Goal: Transaction & Acquisition: Purchase product/service

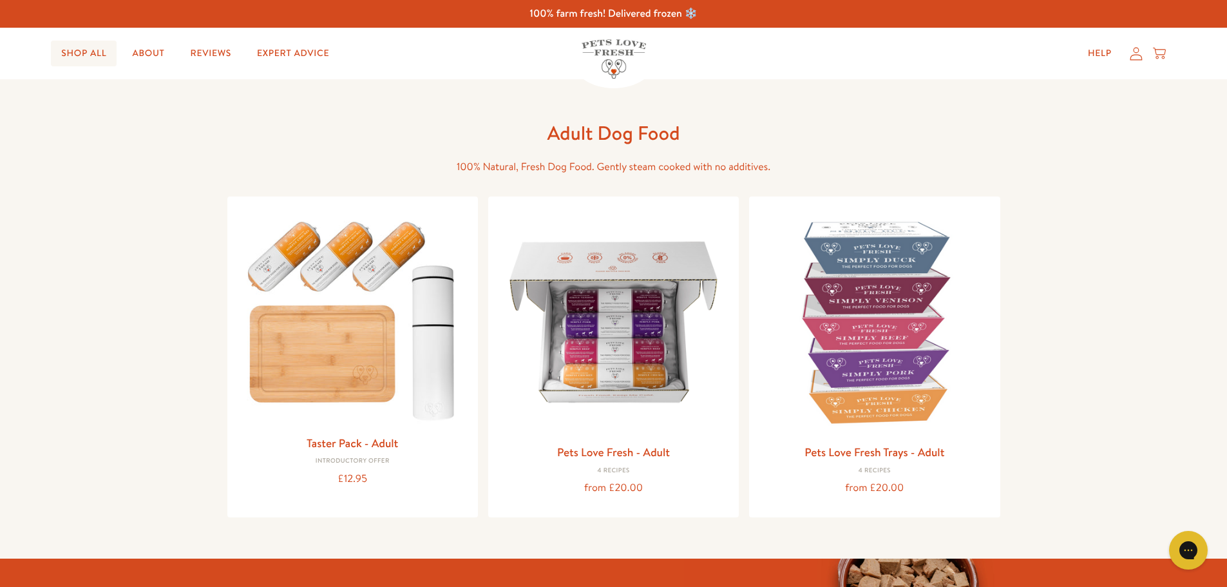
click at [98, 53] on link "Shop All" at bounding box center [84, 54] width 66 height 26
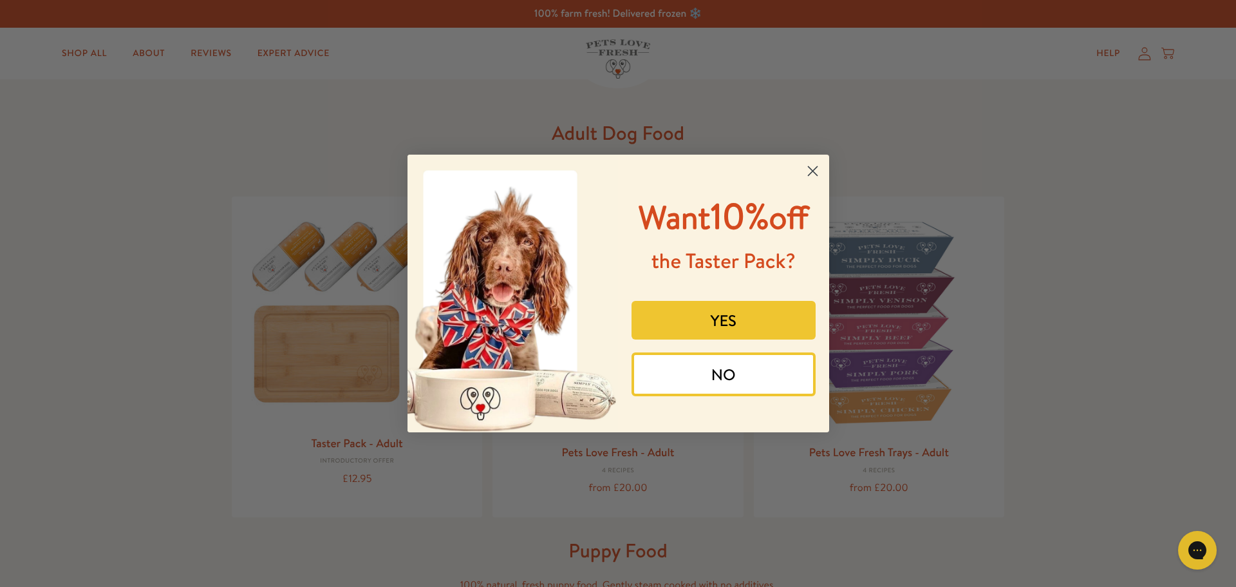
click at [809, 172] on circle "Close dialog" at bounding box center [812, 170] width 21 height 21
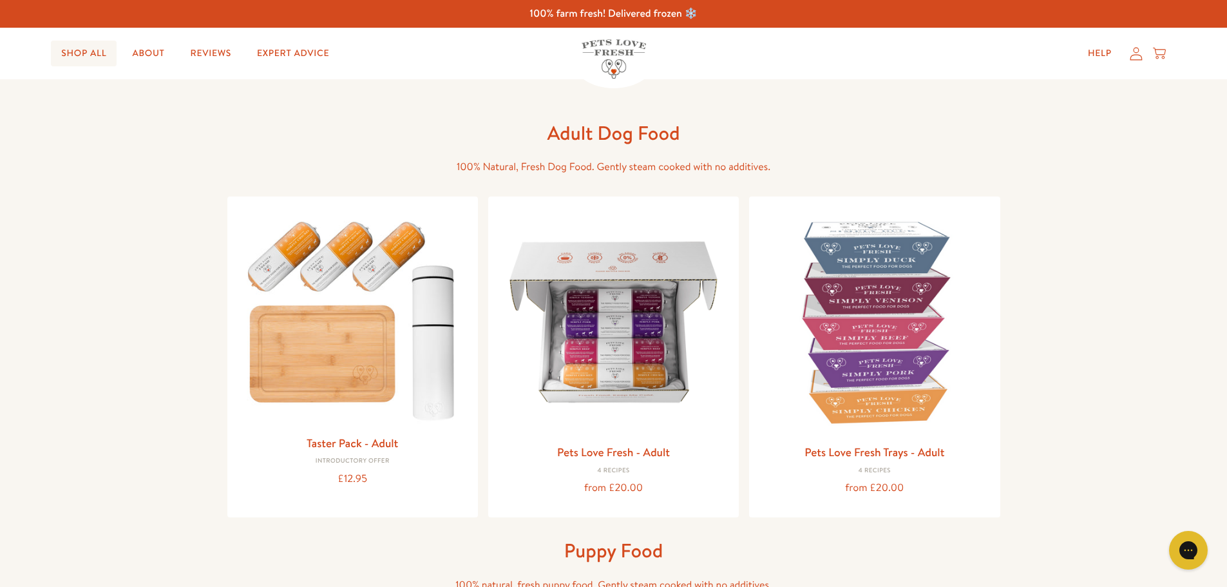
click at [91, 52] on link "Shop All" at bounding box center [84, 54] width 66 height 26
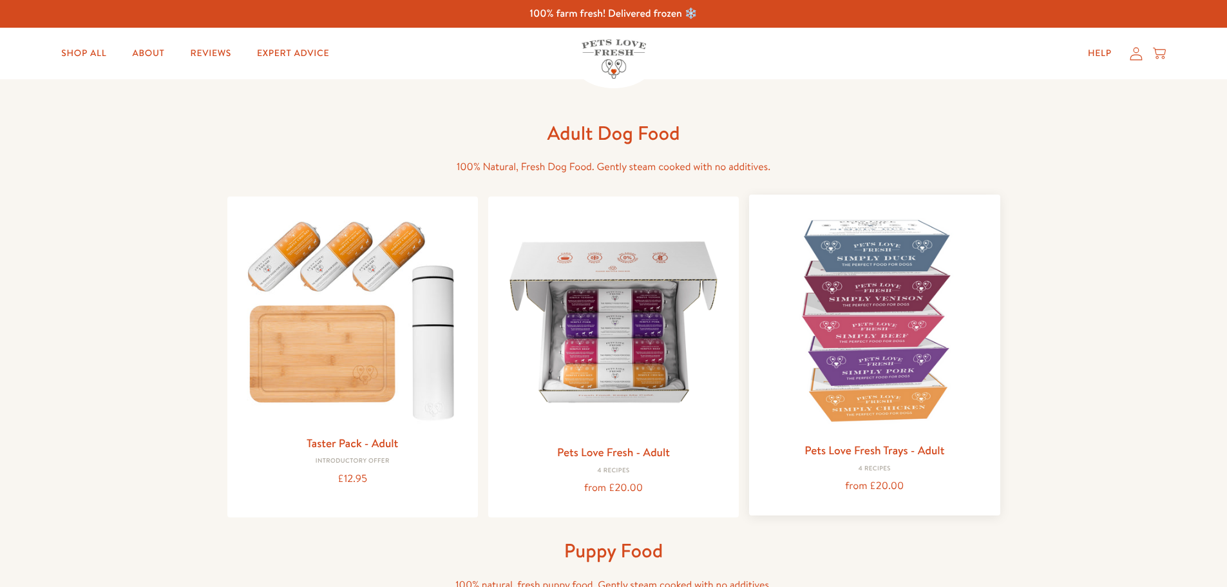
click at [853, 300] on img at bounding box center [874, 320] width 230 height 230
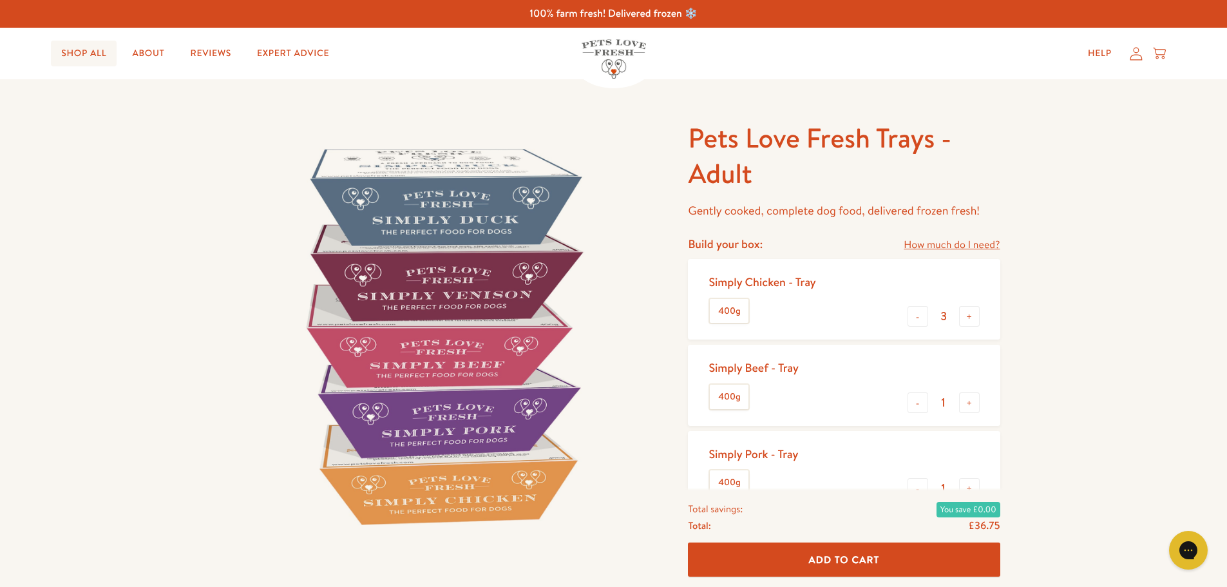
click at [76, 55] on link "Shop All" at bounding box center [84, 54] width 66 height 26
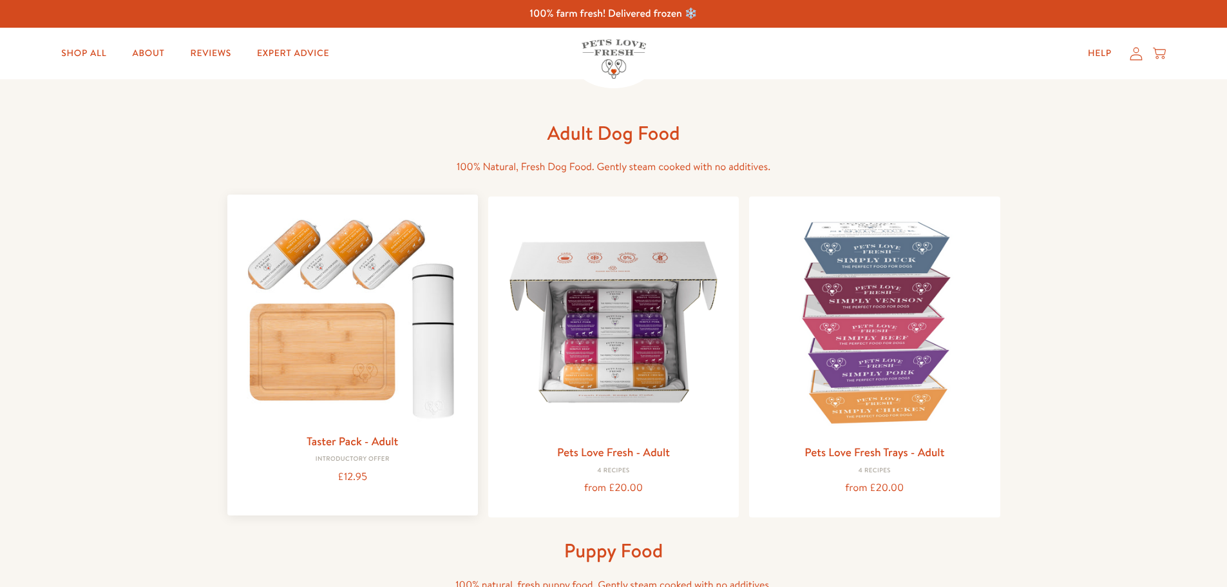
click at [315, 283] on img at bounding box center [353, 315] width 230 height 221
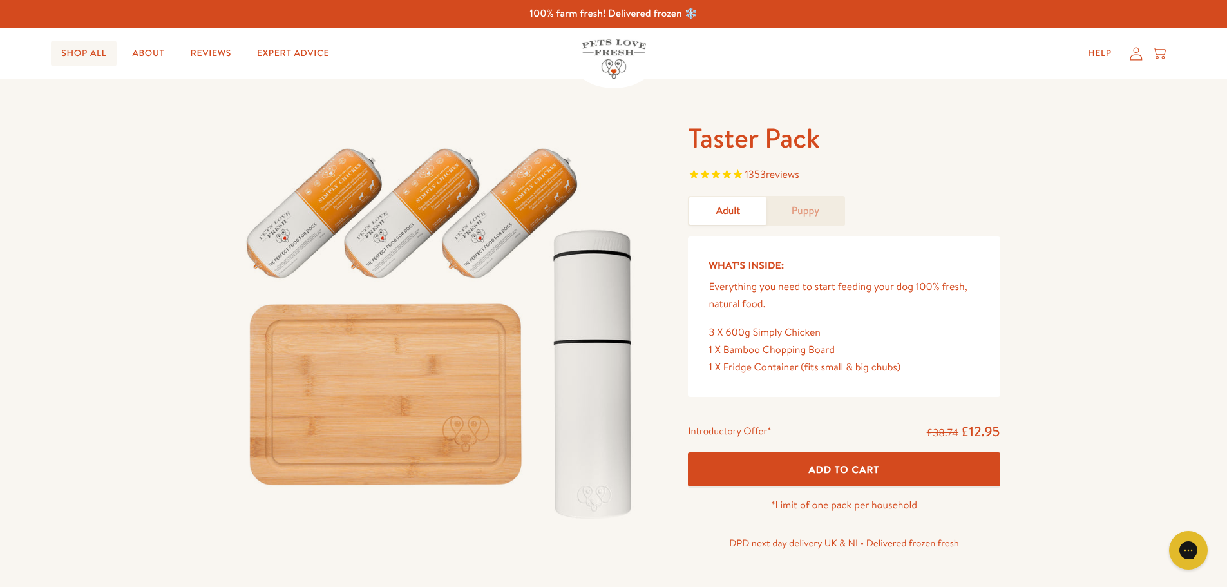
click at [88, 53] on link "Shop All" at bounding box center [84, 54] width 66 height 26
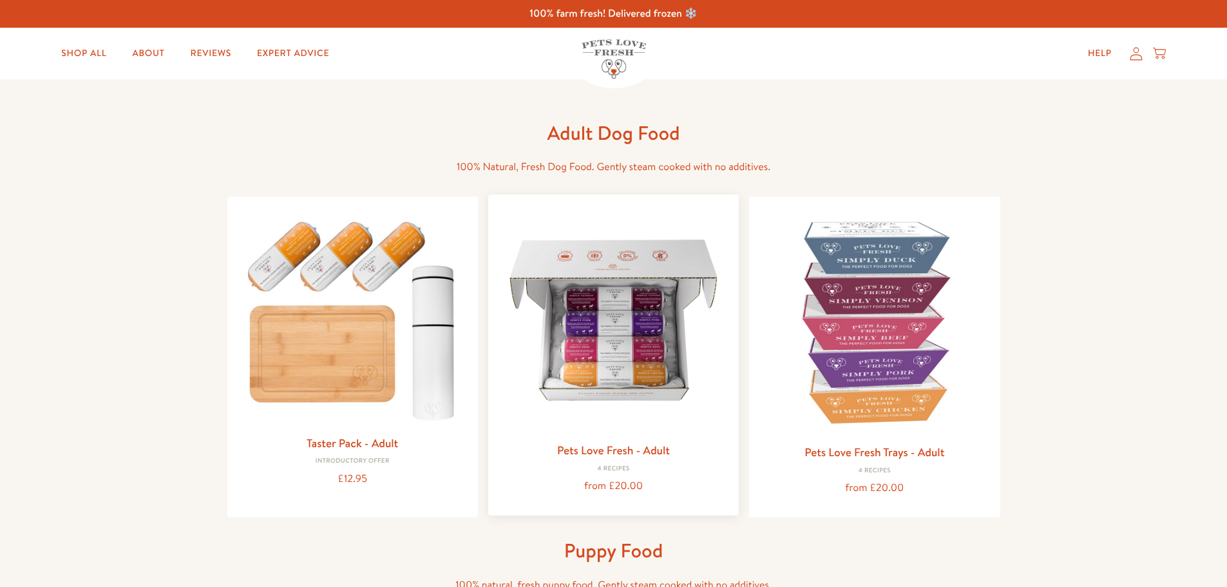
click at [577, 316] on img at bounding box center [613, 320] width 230 height 230
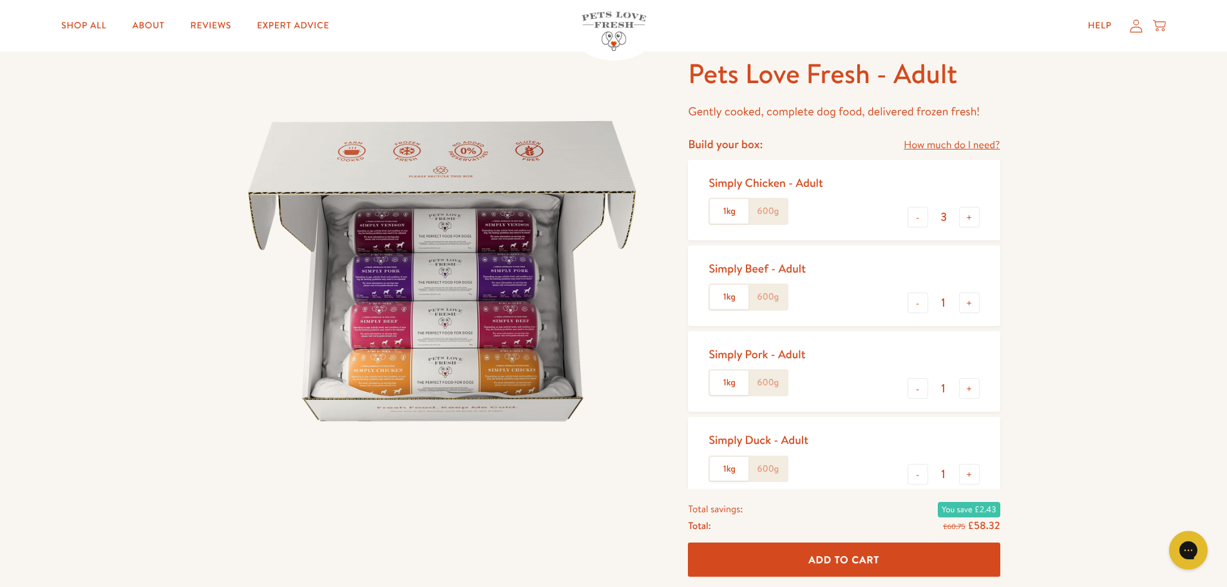
click at [785, 208] on label "600g" at bounding box center [767, 211] width 39 height 24
click at [0, 0] on input "600g" at bounding box center [0, 0] width 0 height 0
click at [741, 218] on label "1kg" at bounding box center [729, 211] width 39 height 24
click at [0, 0] on input "1kg" at bounding box center [0, 0] width 0 height 0
